Goal: Task Accomplishment & Management: Use online tool/utility

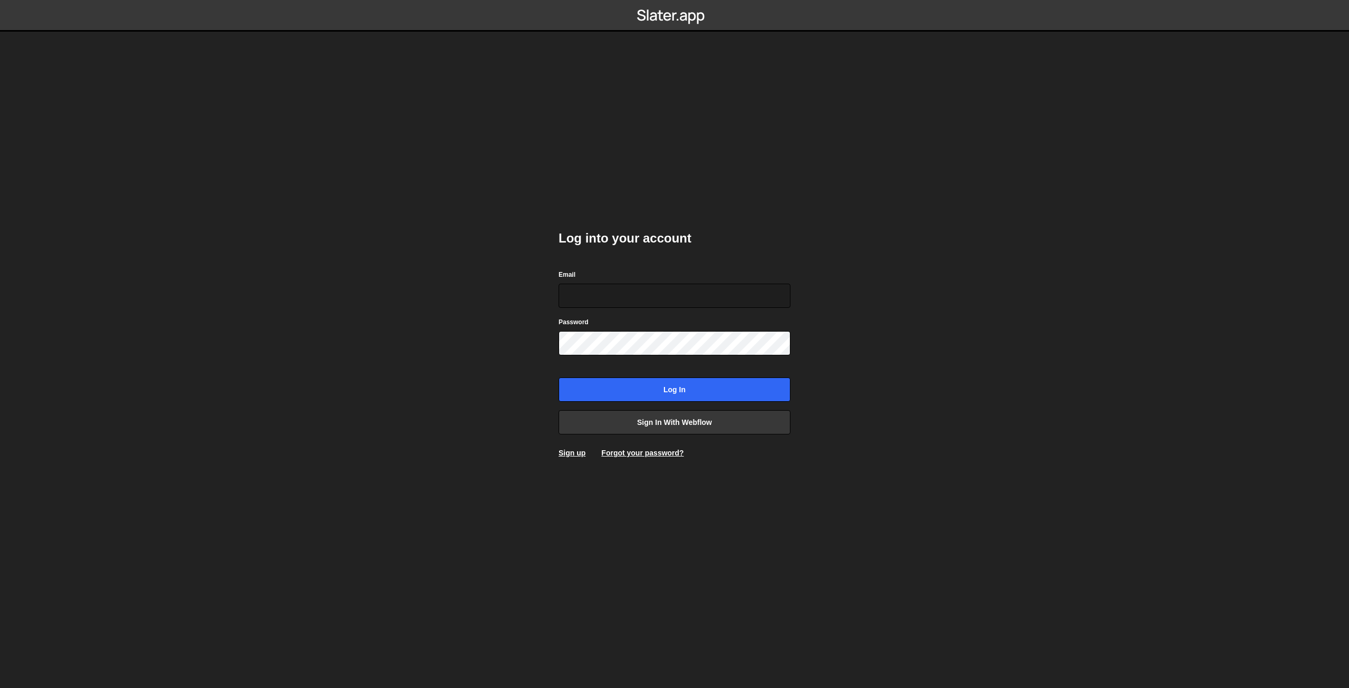
click at [664, 281] on div "Email" at bounding box center [675, 288] width 232 height 39
type input "sayheyllow@gmail.com"
click at [663, 296] on input "sayheyllow@gmail.com" at bounding box center [675, 296] width 232 height 24
click at [649, 391] on input "Log in" at bounding box center [675, 389] width 232 height 24
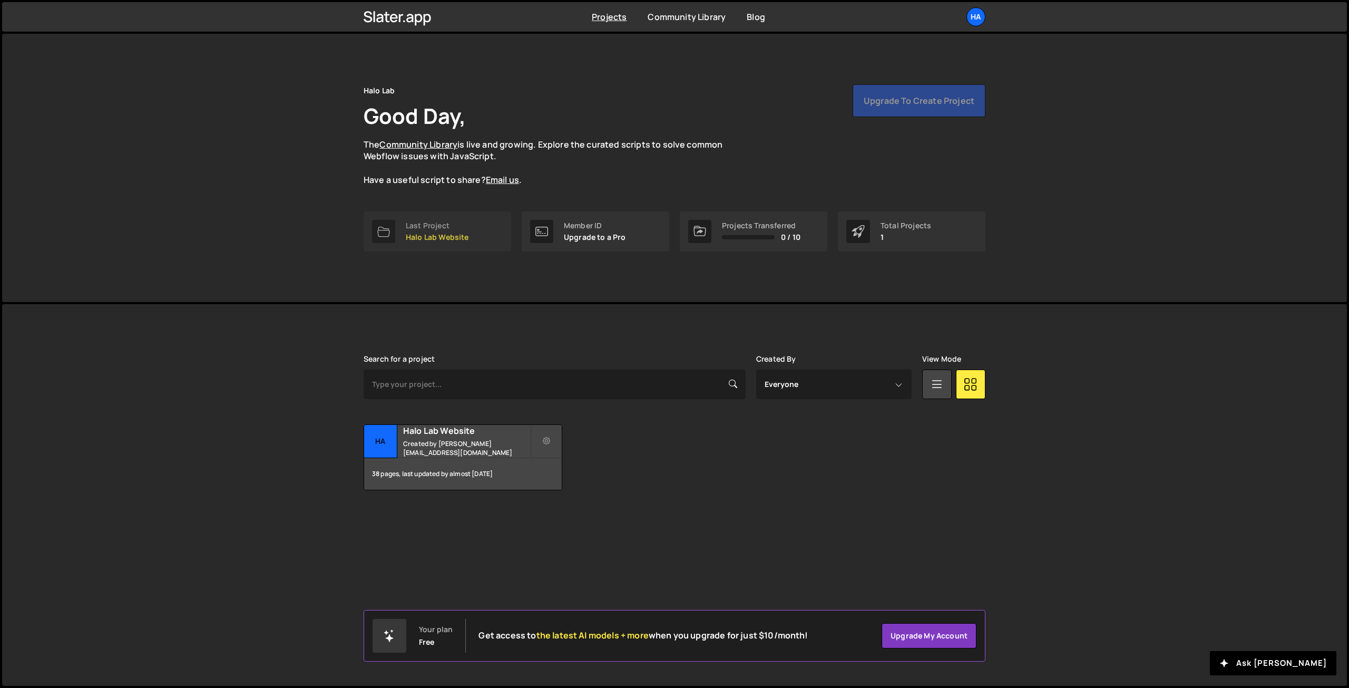
click at [450, 231] on div "Last Project Halo Lab Website" at bounding box center [437, 231] width 63 height 20
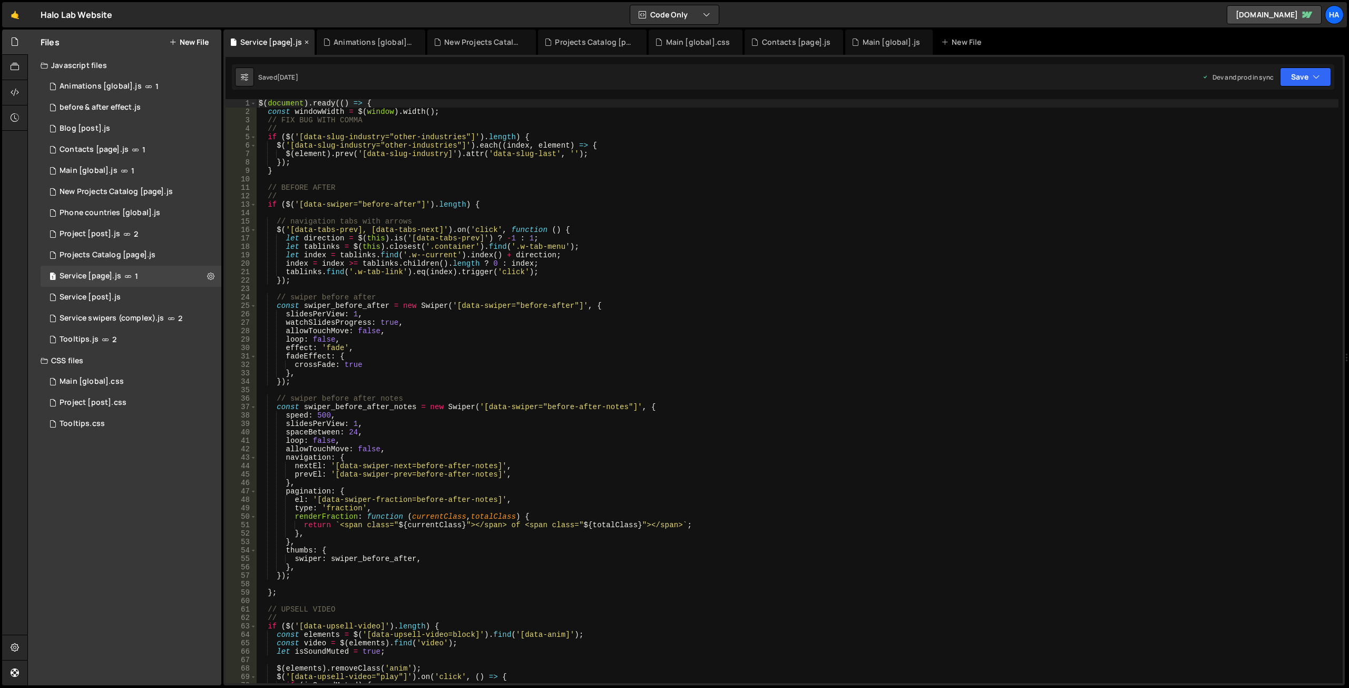
click at [262, 43] on div "Service [page].js" at bounding box center [271, 42] width 62 height 11
click at [470, 286] on div "$ ( document ) . ready (( ) => { const windowWidth = $ ( window ) . width ( ) ;…" at bounding box center [798, 399] width 1082 height 601
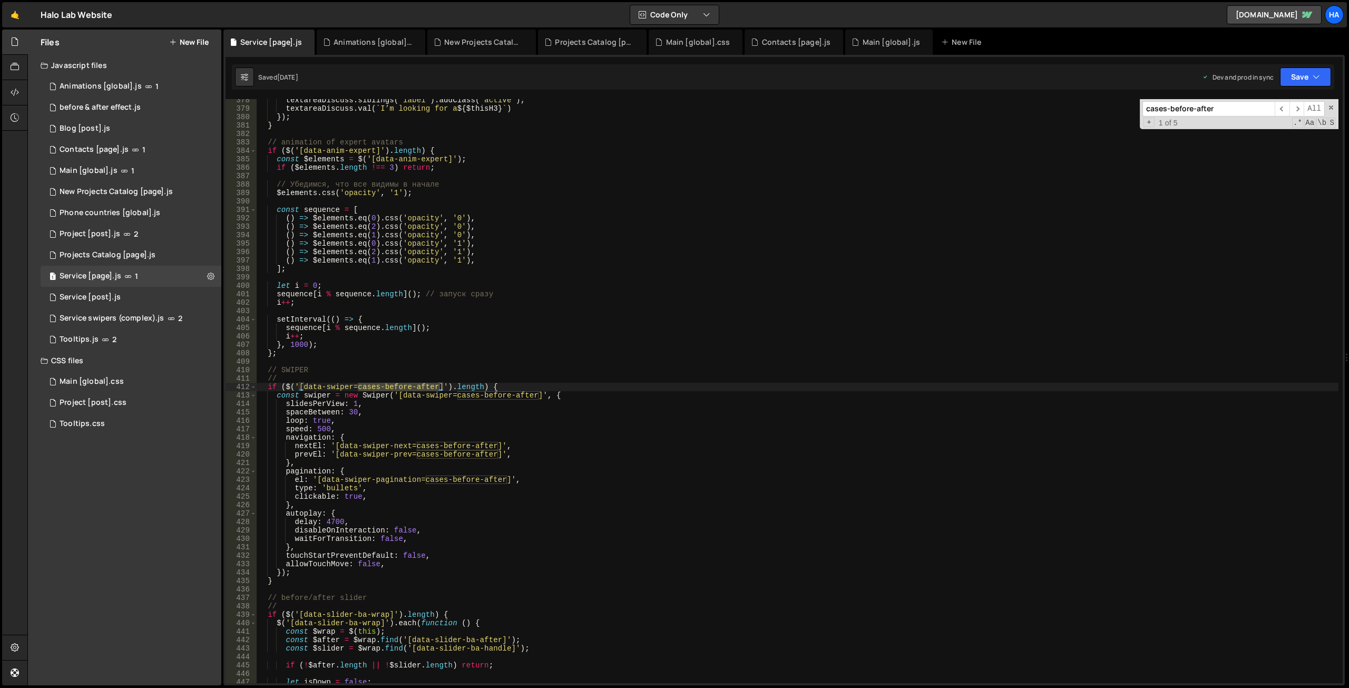
type input "cases-before-after"
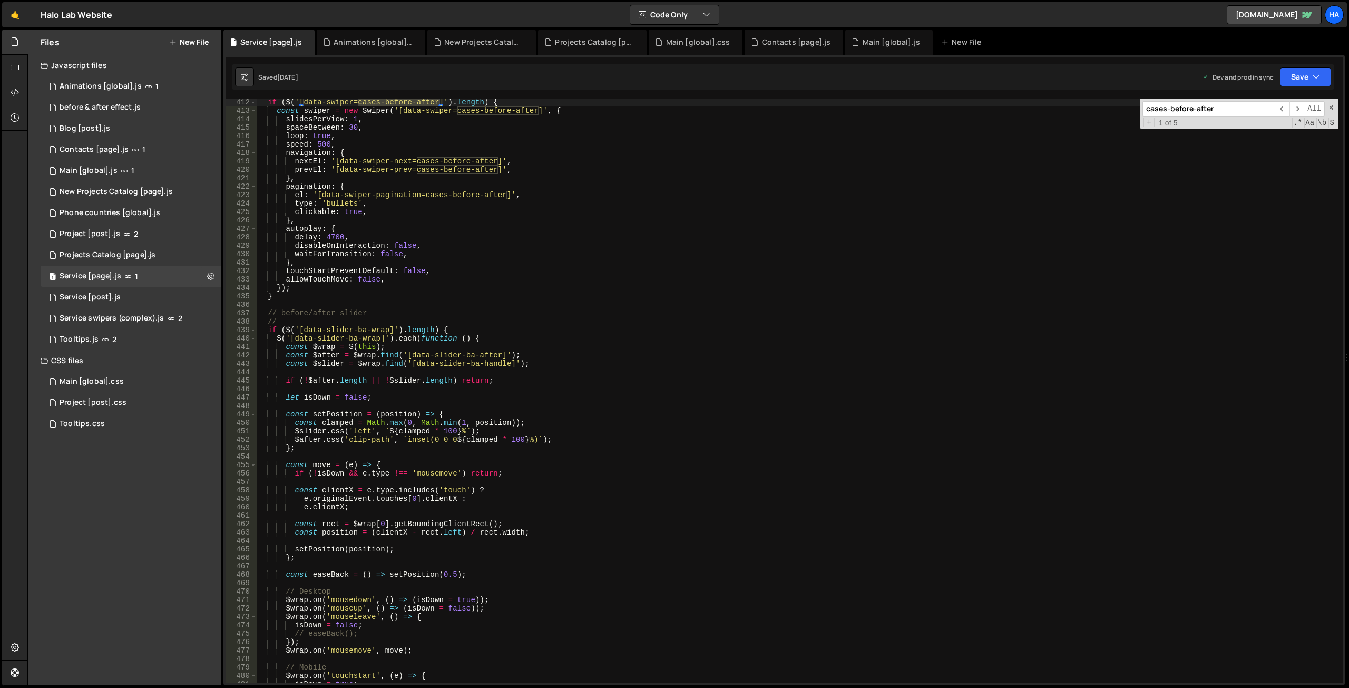
scroll to position [3435, 0]
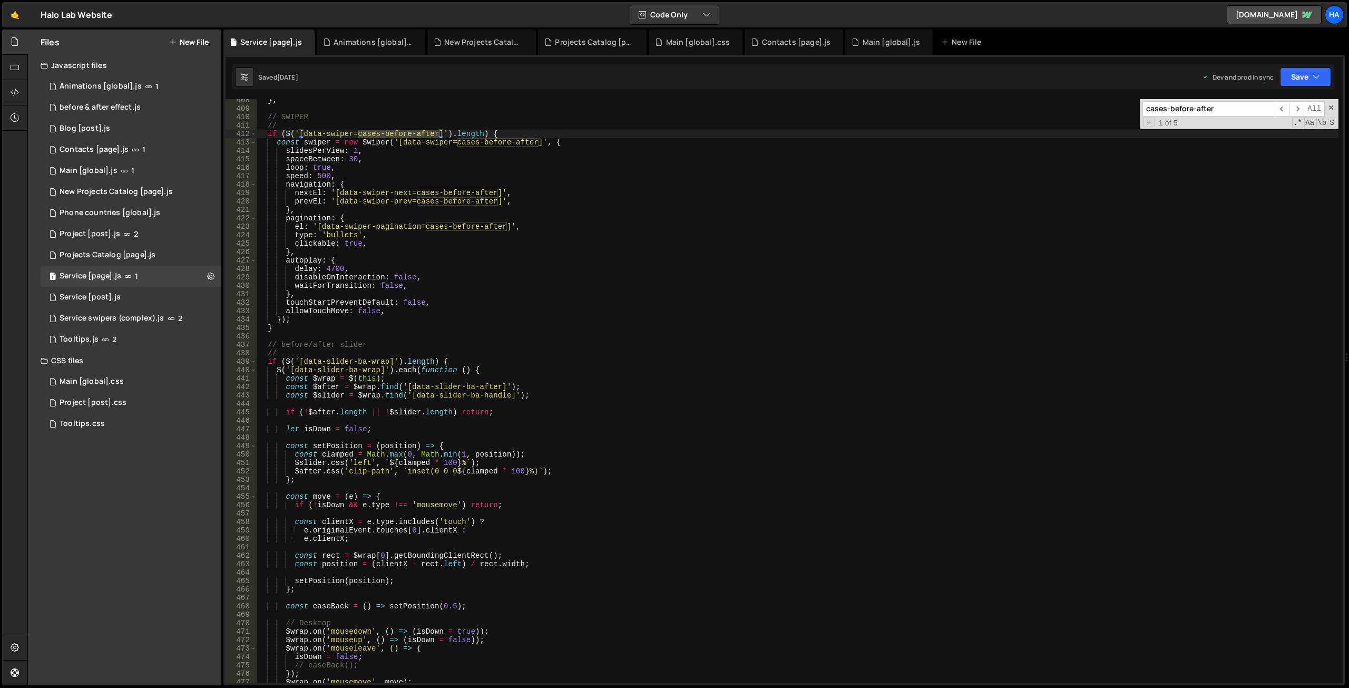
type textarea "},"
click at [508, 213] on div "} ; // SWIPER // if ( $ ( '[data-swiper=cases-before-after]' ) . length ) { con…" at bounding box center [798, 396] width 1082 height 601
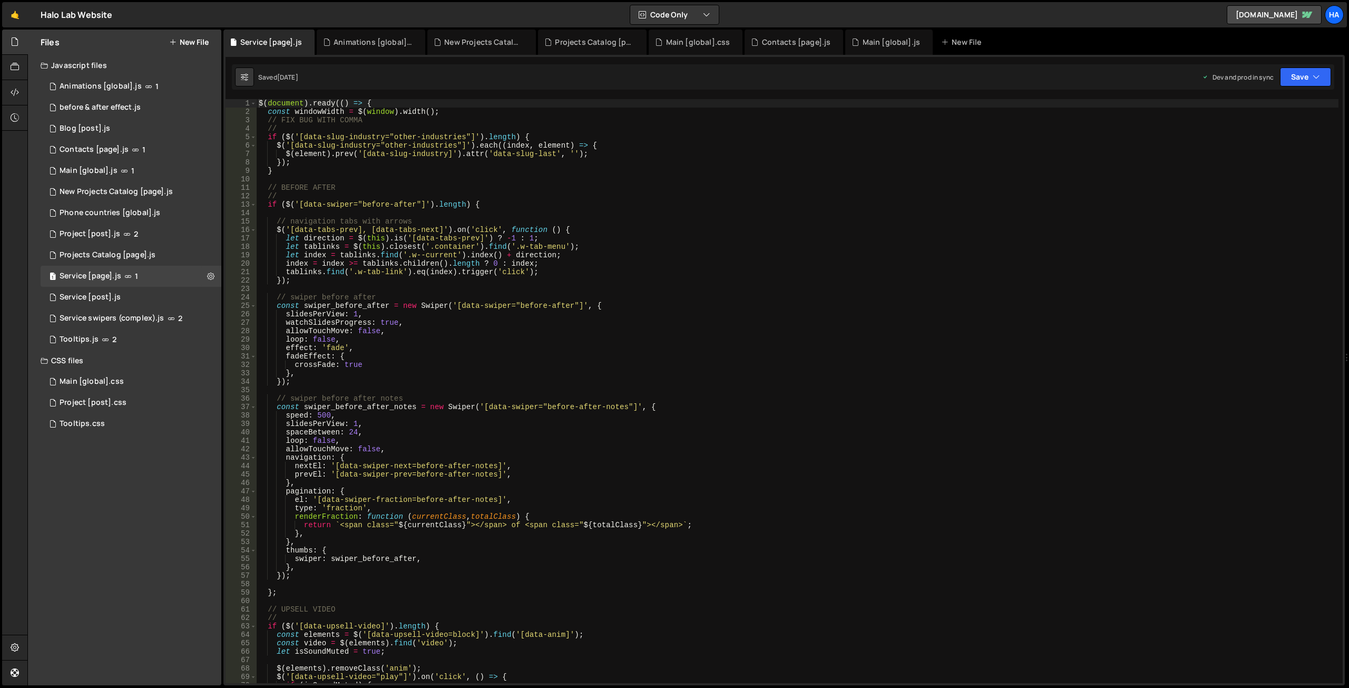
click at [543, 393] on div "$ ( document ) . ready (( ) => { const windowWidth = $ ( window ) . width ( ) ;…" at bounding box center [798, 399] width 1082 height 601
drag, startPoint x: 362, startPoint y: 203, endPoint x: 418, endPoint y: 206, distance: 57.0
click at [418, 206] on div "$ ( document ) . ready (( ) => { const windowWidth = $ ( window ) . width ( ) ;…" at bounding box center [798, 399] width 1082 height 601
type textarea "if ($('[data-swiper="before-after"]').length) {"
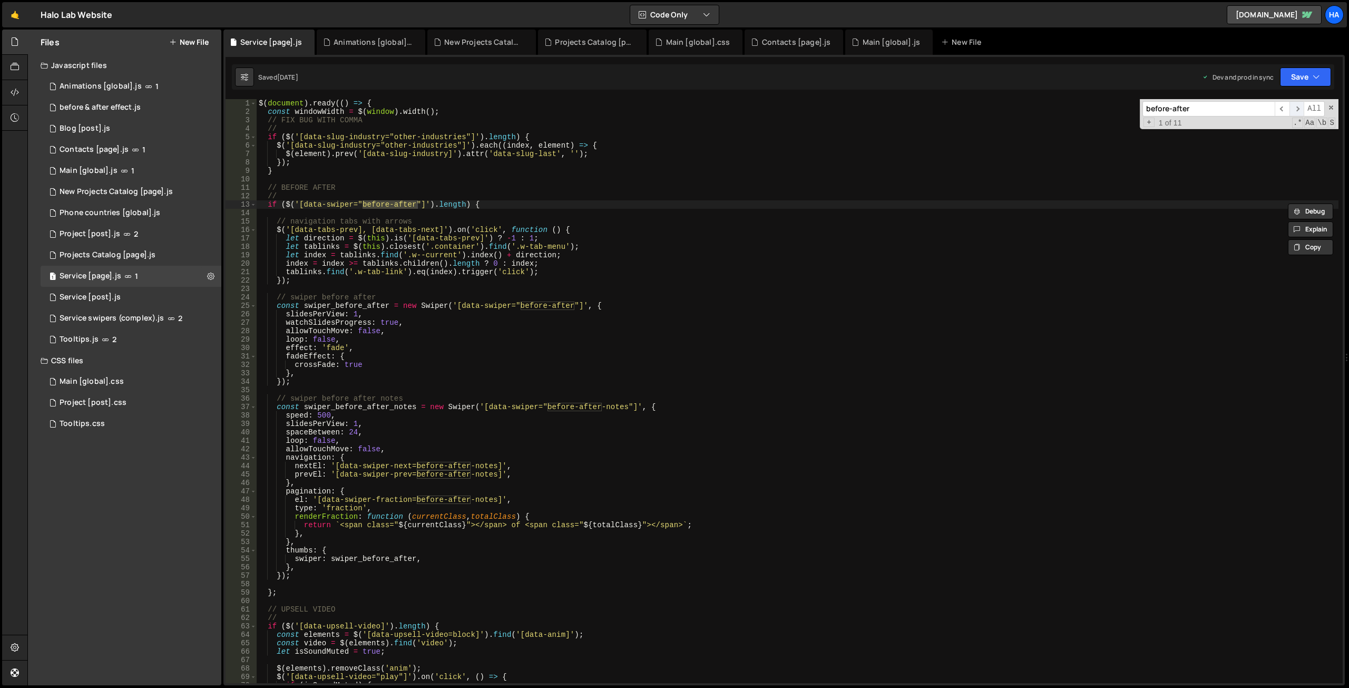
click at [1295, 108] on span "​" at bounding box center [1297, 108] width 15 height 15
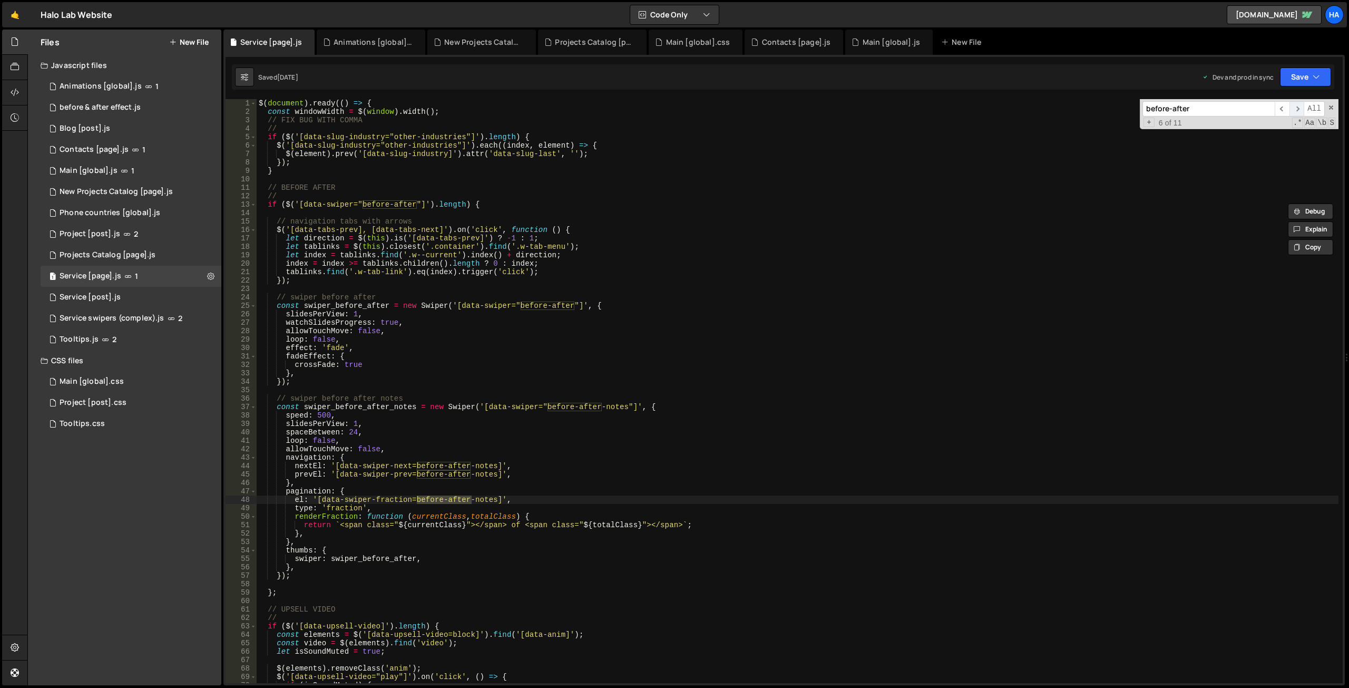
click at [1295, 108] on span "​" at bounding box center [1297, 108] width 15 height 15
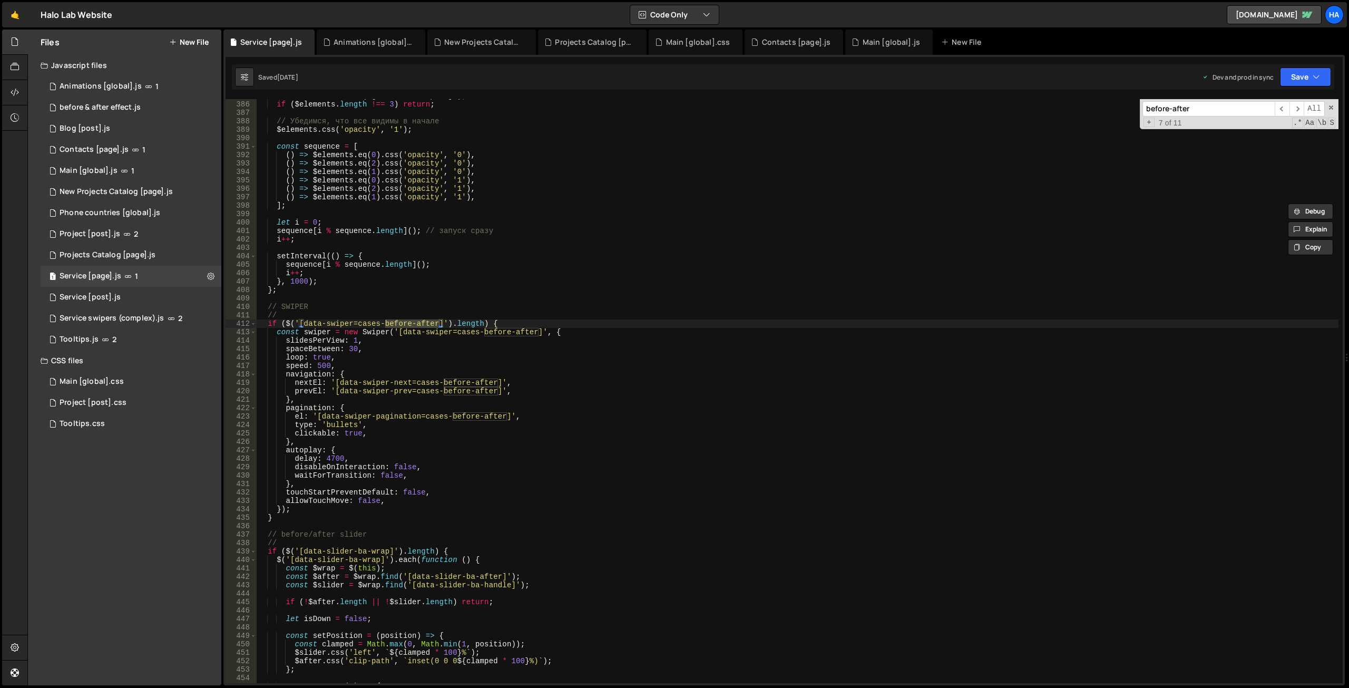
scroll to position [3182, 0]
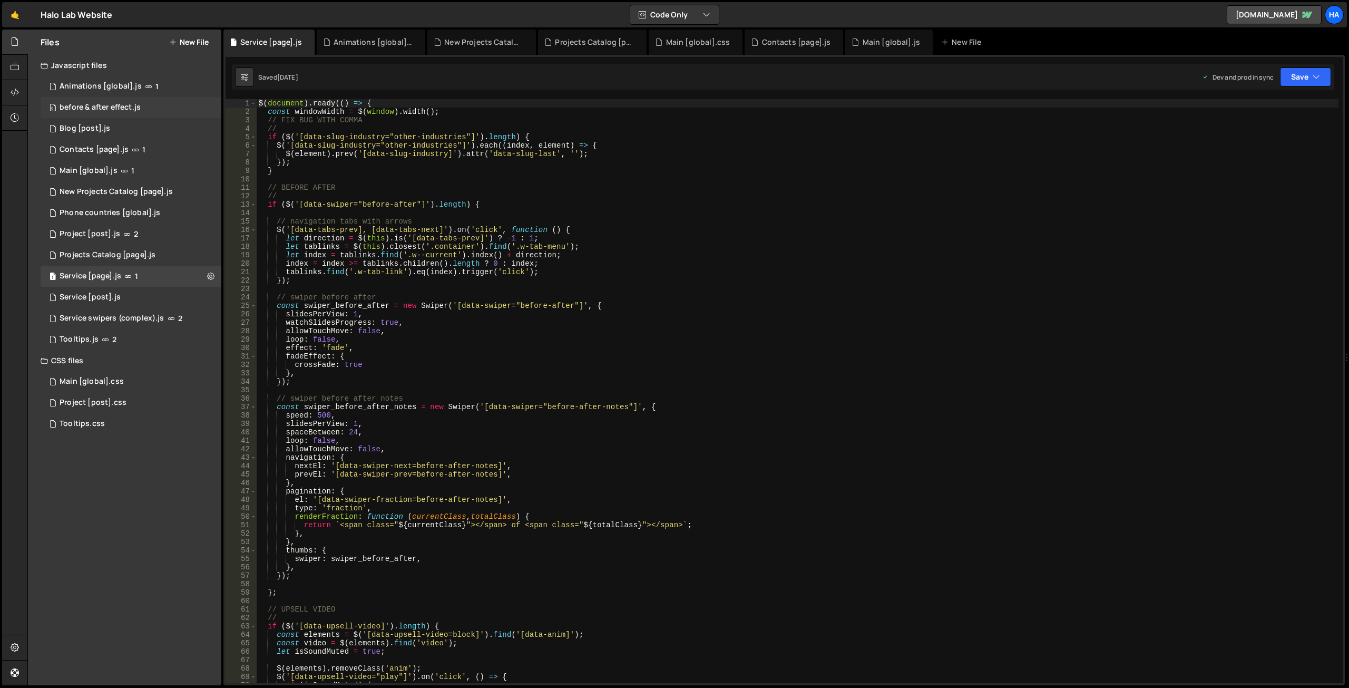
click at [155, 110] on div "0 before & after effect.js 0" at bounding box center [131, 107] width 181 height 21
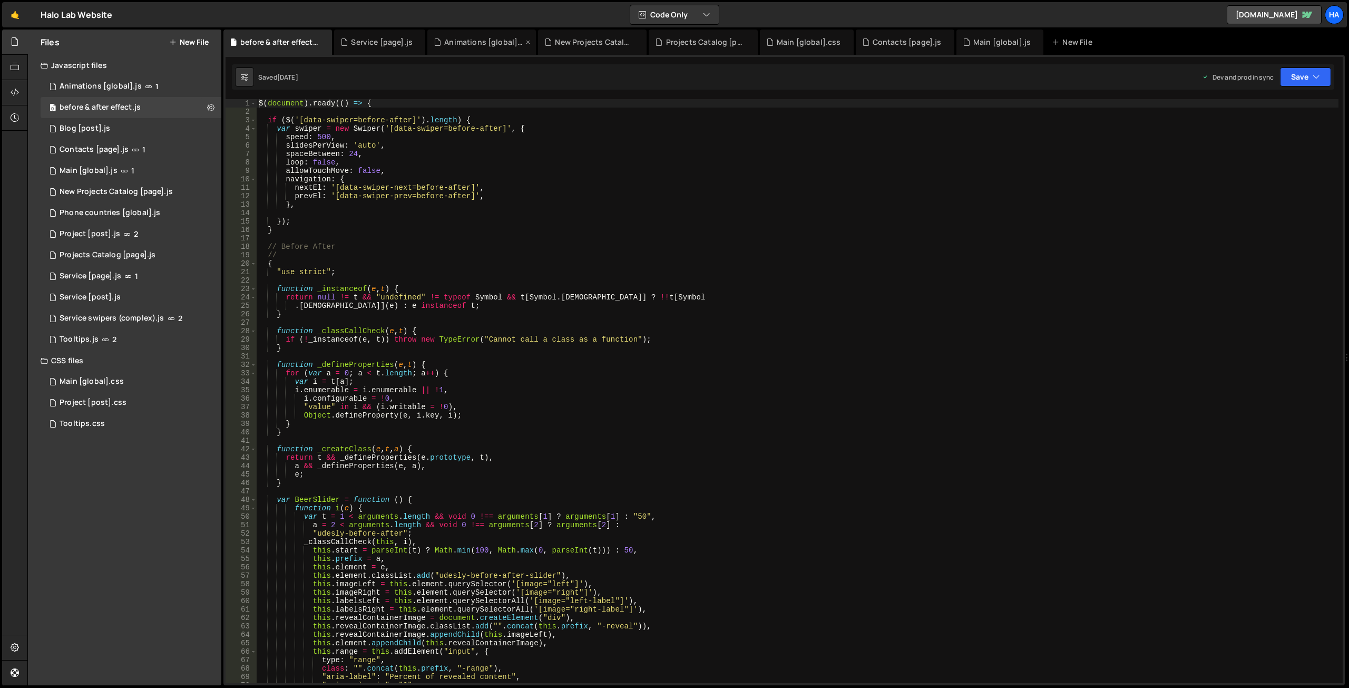
click at [0, 0] on icon at bounding box center [0, 0] width 0 height 0
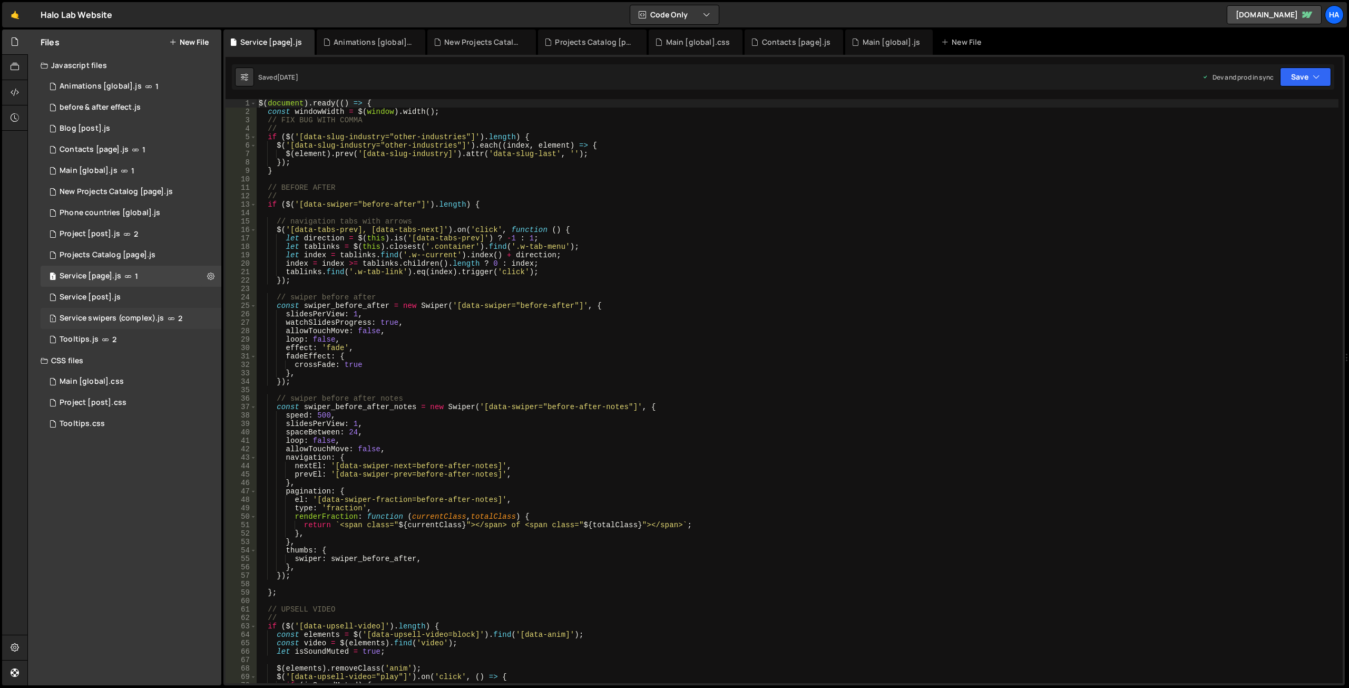
click at [202, 320] on div "1 Service swipers (complex).js 2" at bounding box center [131, 318] width 181 height 21
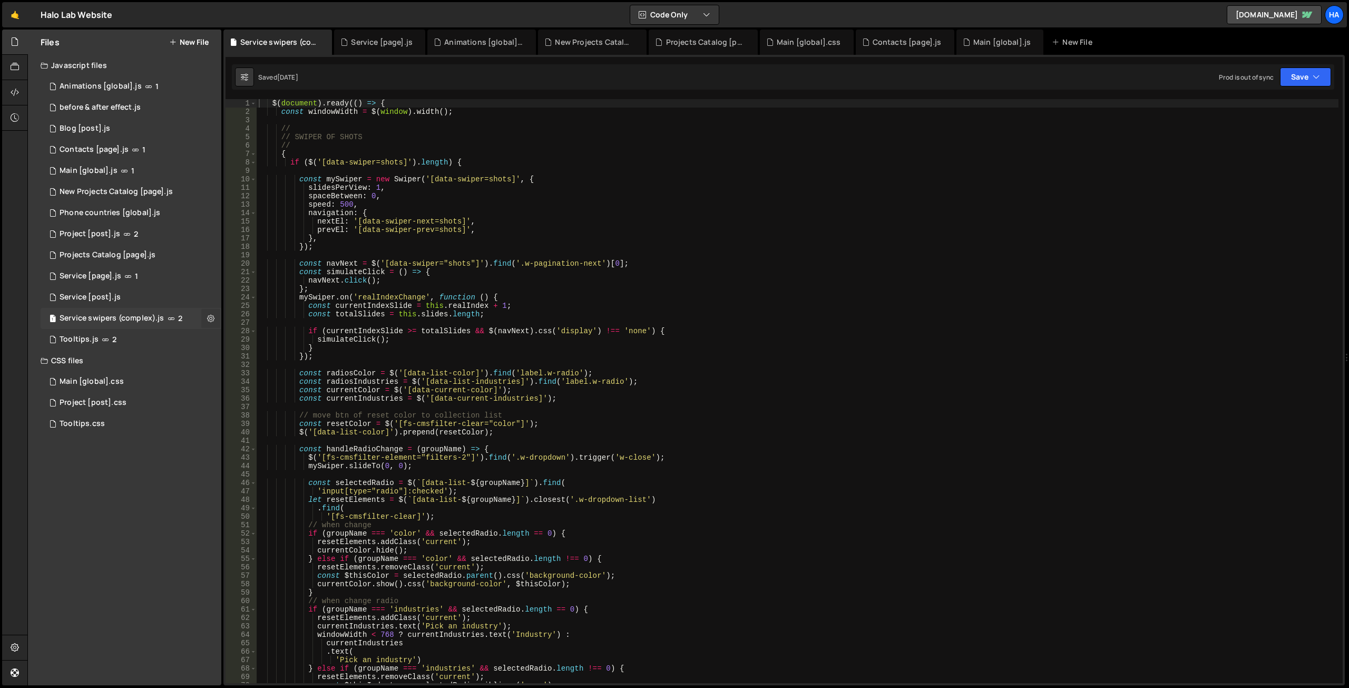
click at [213, 318] on icon at bounding box center [210, 318] width 7 height 10
click at [299, 339] on button "Edit File Settings" at bounding box center [274, 340] width 103 height 21
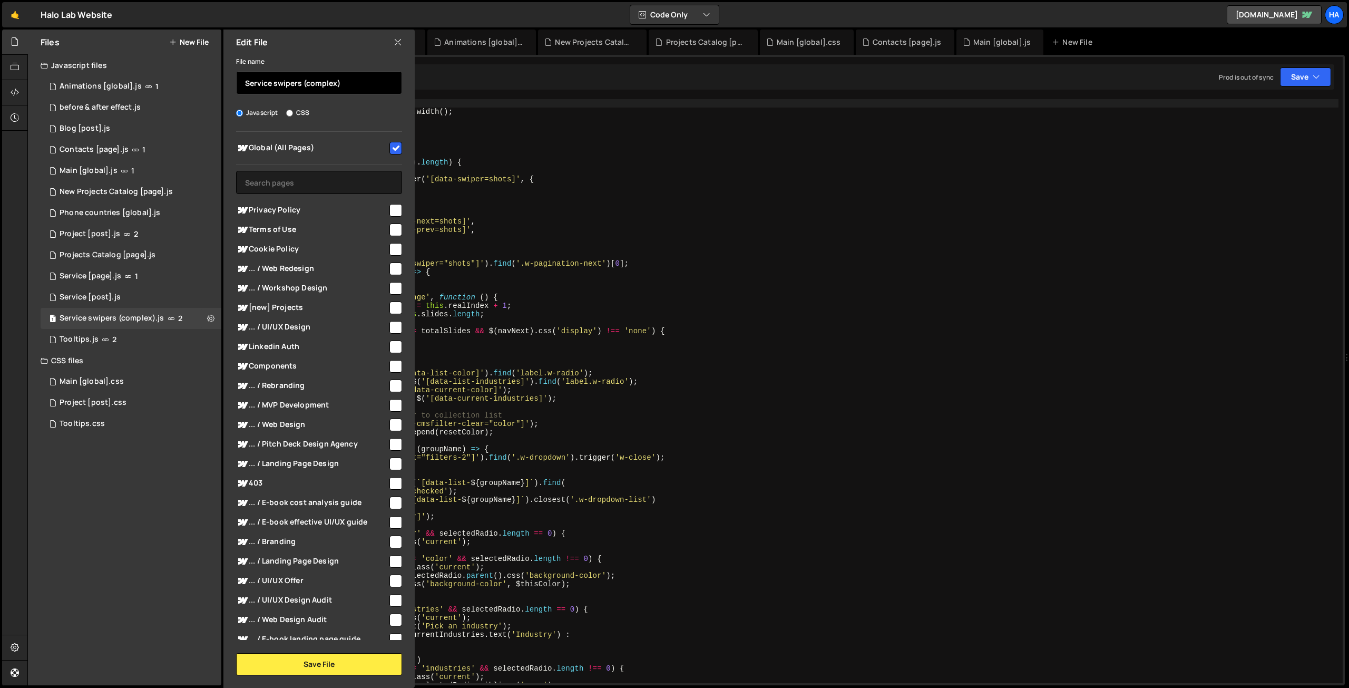
click at [345, 82] on input "Service swipers (complex)" at bounding box center [319, 82] width 166 height 23
type input "Service swipers (complex) [page]"
click at [327, 662] on button "Save File" at bounding box center [319, 664] width 166 height 22
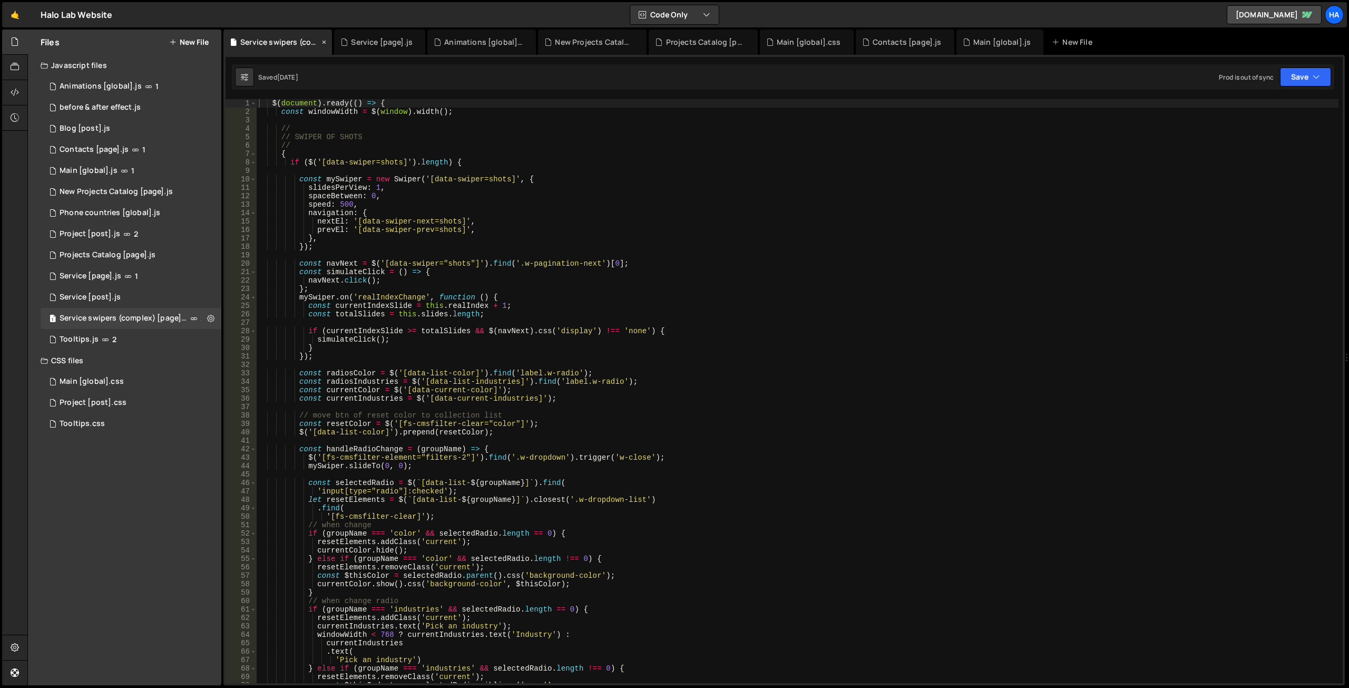
click at [321, 41] on icon at bounding box center [323, 42] width 7 height 11
